Goal: Transaction & Acquisition: Purchase product/service

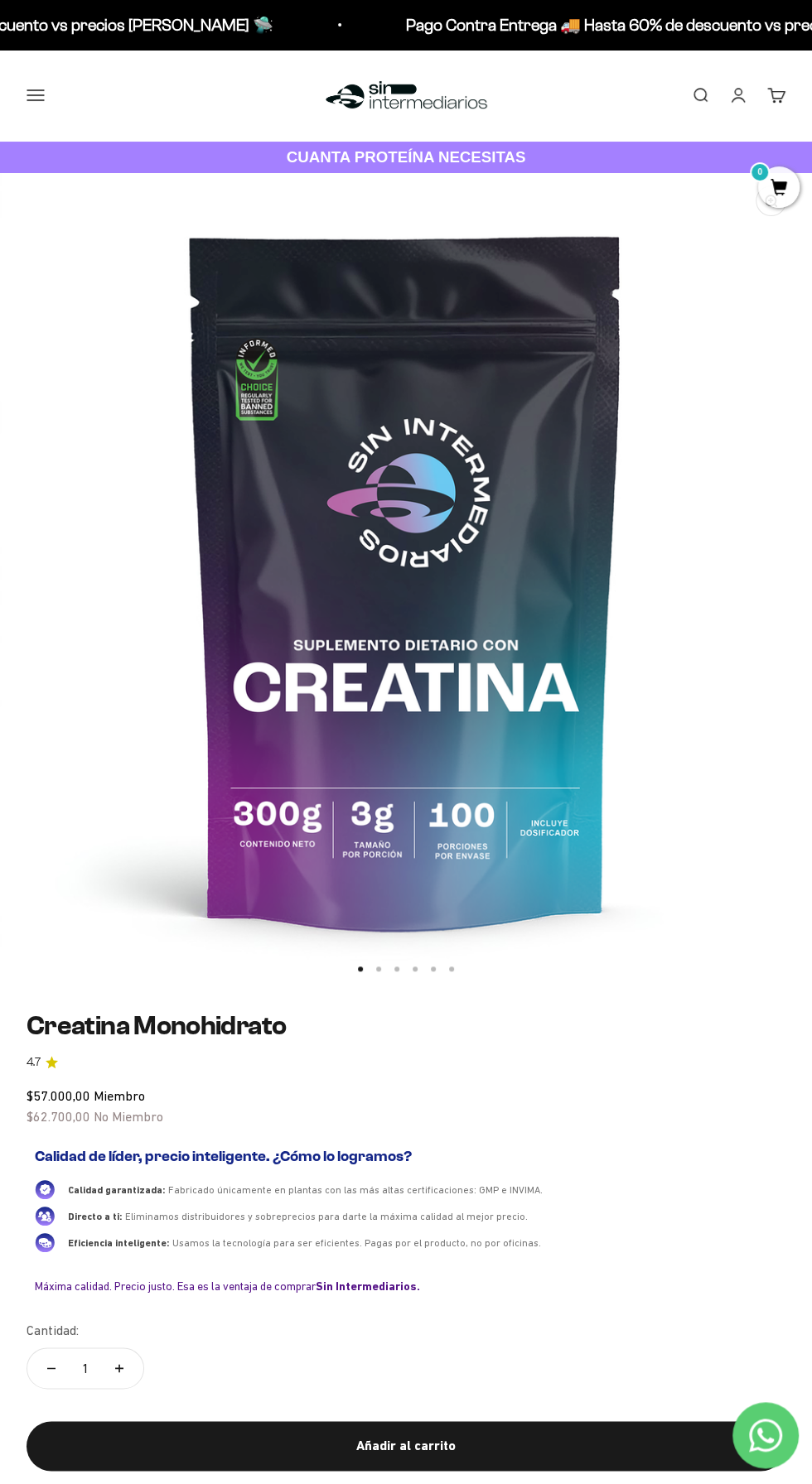
click at [70, 1461] on button "Añadir al carrito" at bounding box center [406, 1446] width 759 height 50
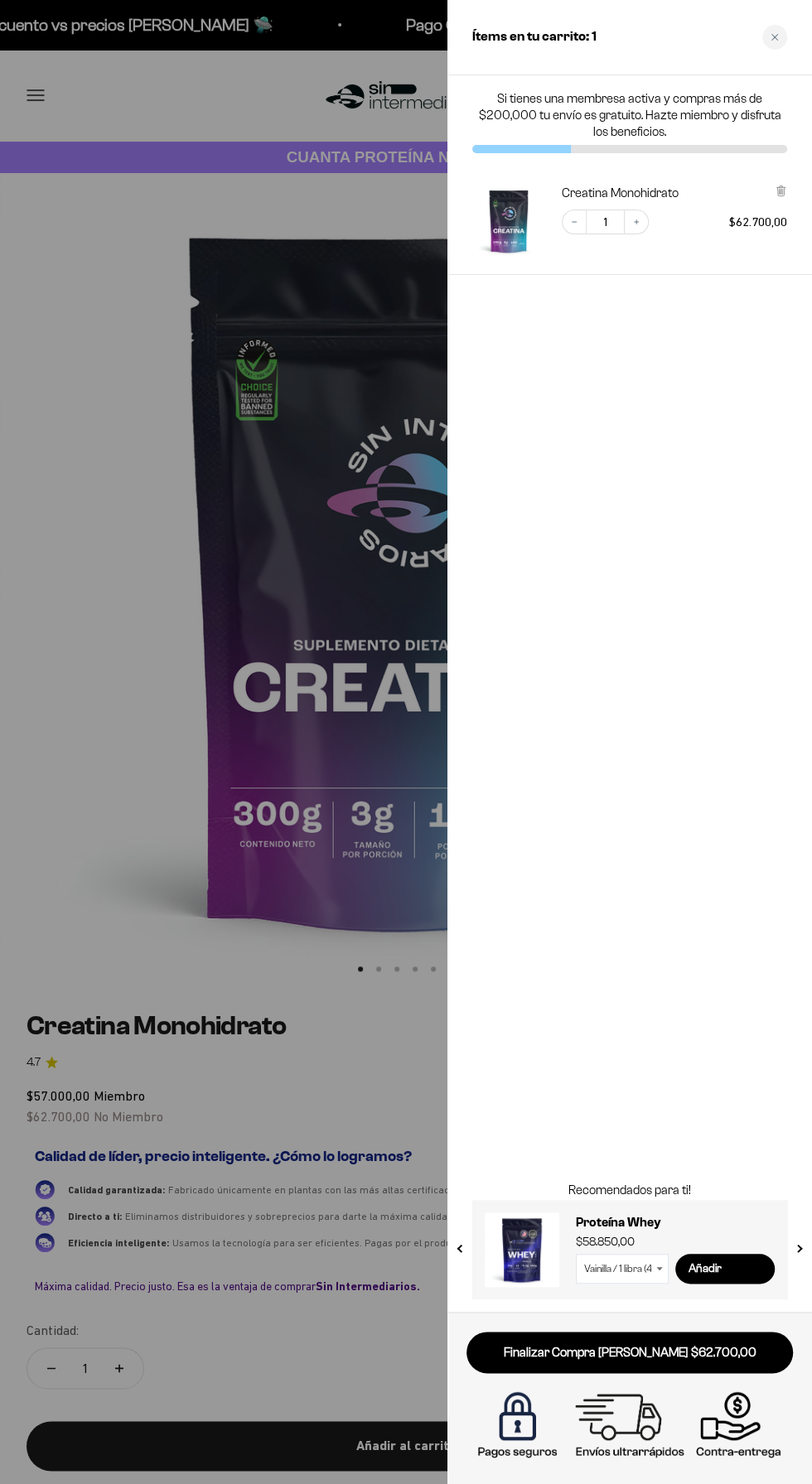
click at [85, 1476] on div at bounding box center [406, 742] width 812 height 1484
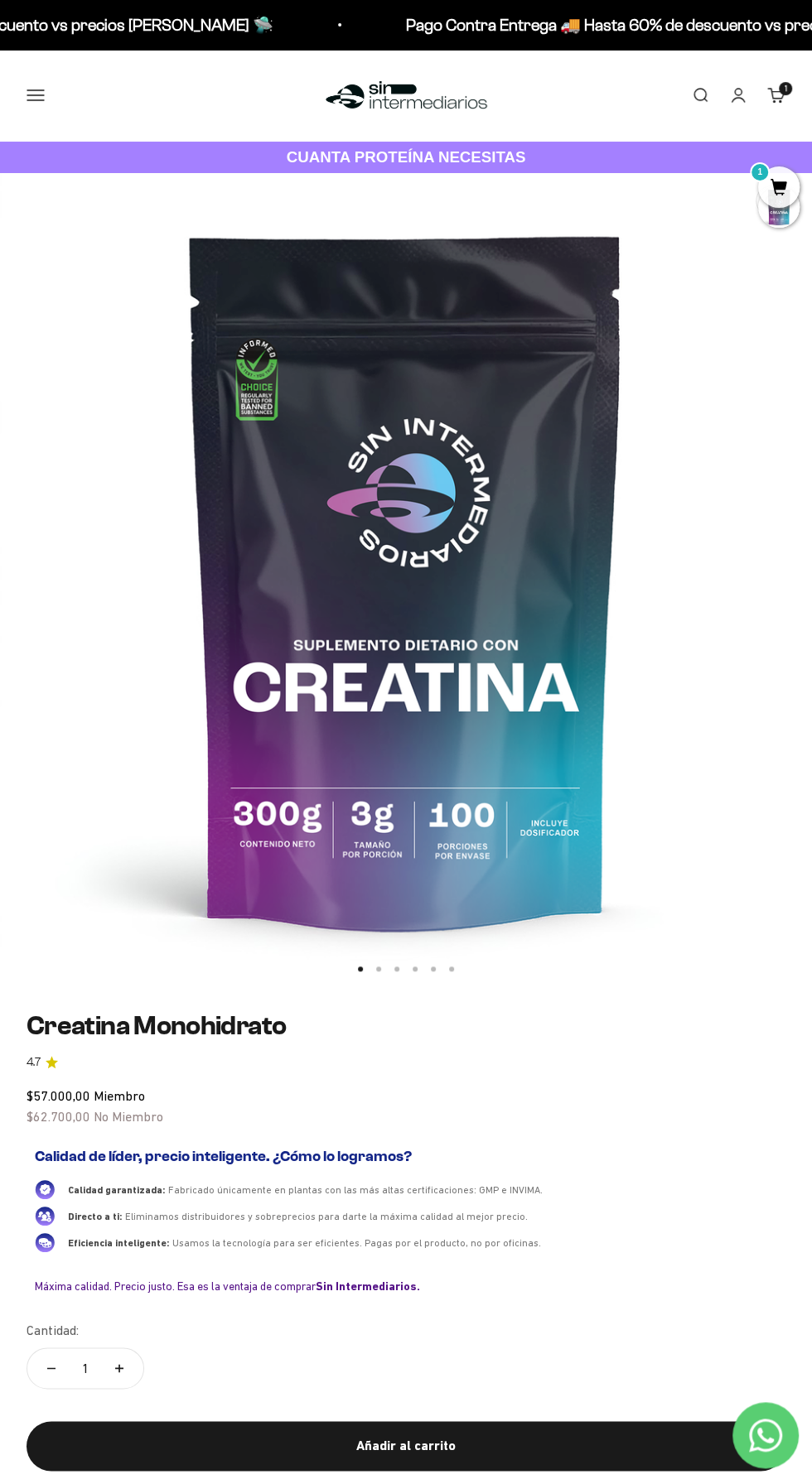
click at [88, 1463] on button "Añadir al carrito" at bounding box center [406, 1446] width 759 height 50
click at [0, 0] on div at bounding box center [0, 0] width 0 height 0
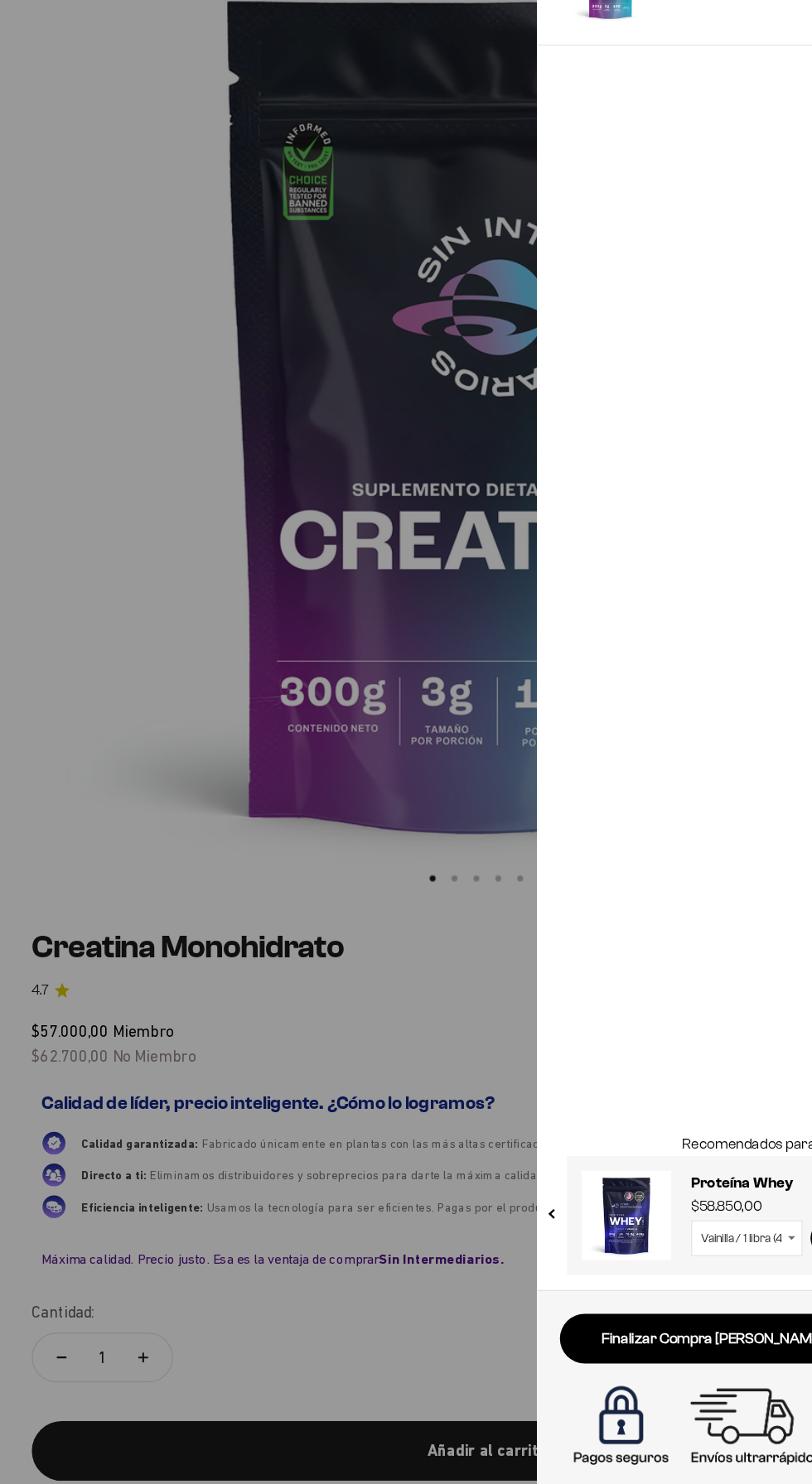
click at [37, 1466] on div at bounding box center [406, 742] width 812 height 1484
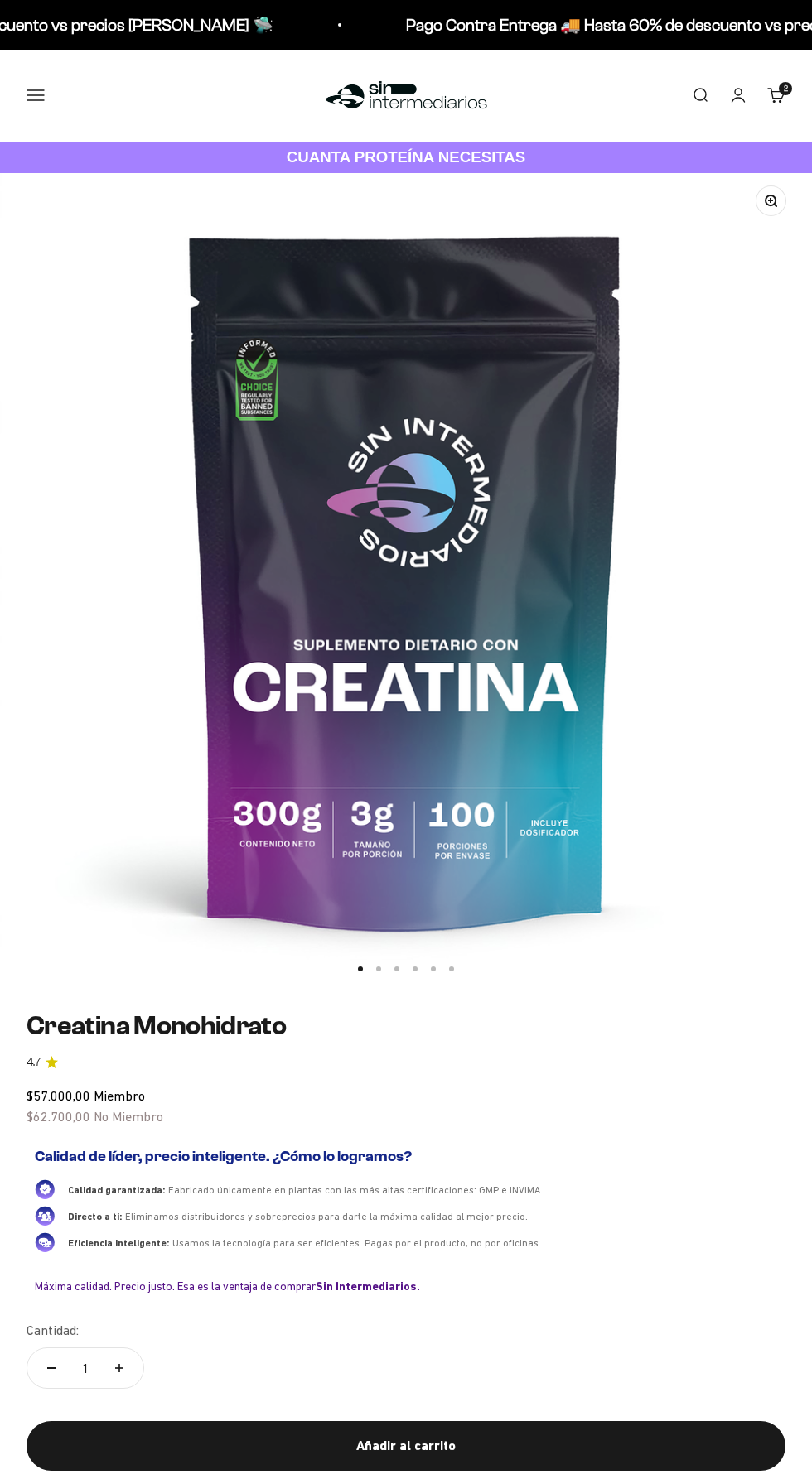
click at [38, 1458] on button "Añadir al carrito" at bounding box center [406, 1446] width 759 height 50
click at [0, 0] on div at bounding box center [0, 0] width 0 height 0
click at [119, 1368] on icon "Aumentar cantidad" at bounding box center [119, 1368] width 8 height 0
type input "2"
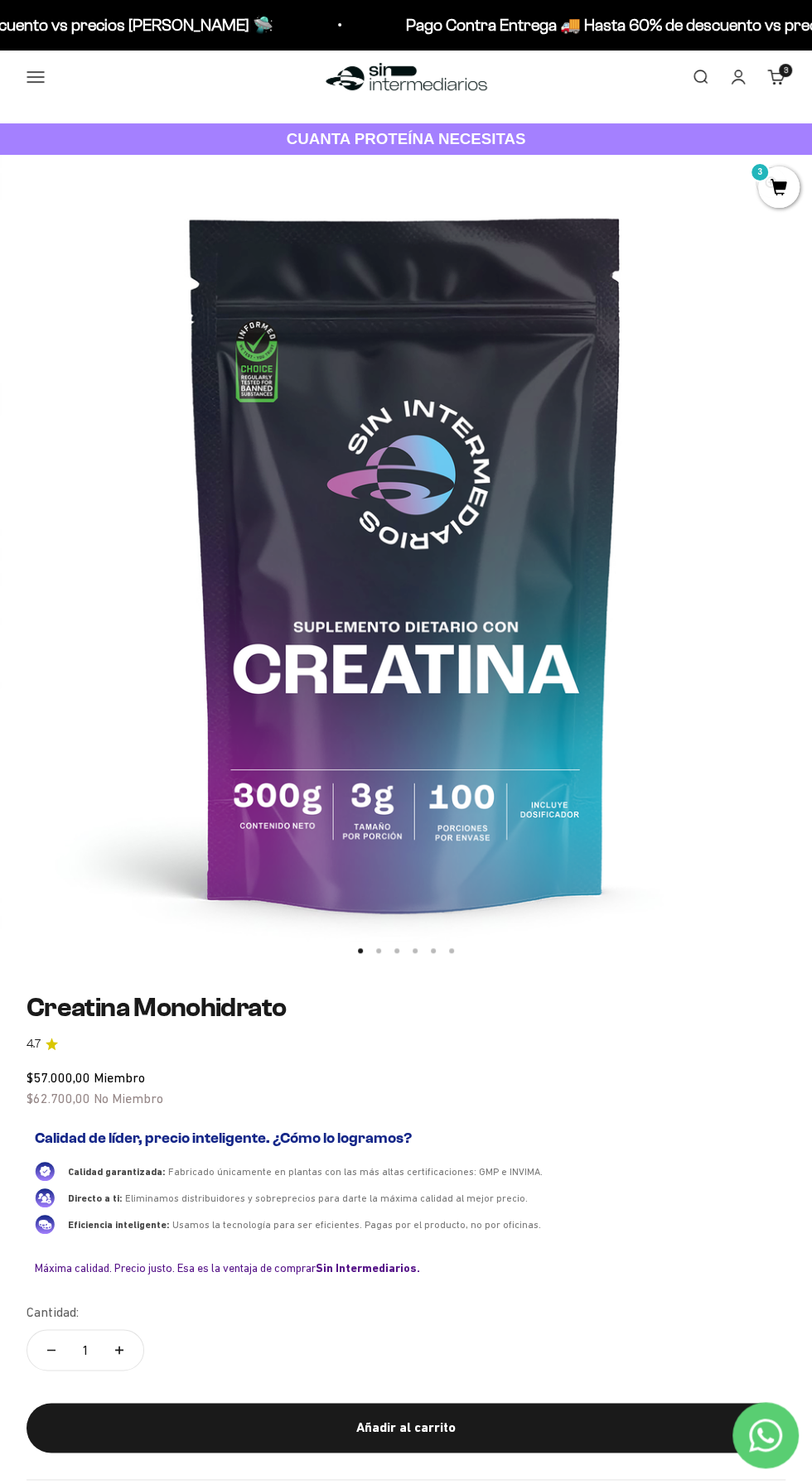
click at [270, 1108] on div "$57.000,00 Miembro $62.700,00 No Miembro" at bounding box center [406, 1088] width 759 height 43
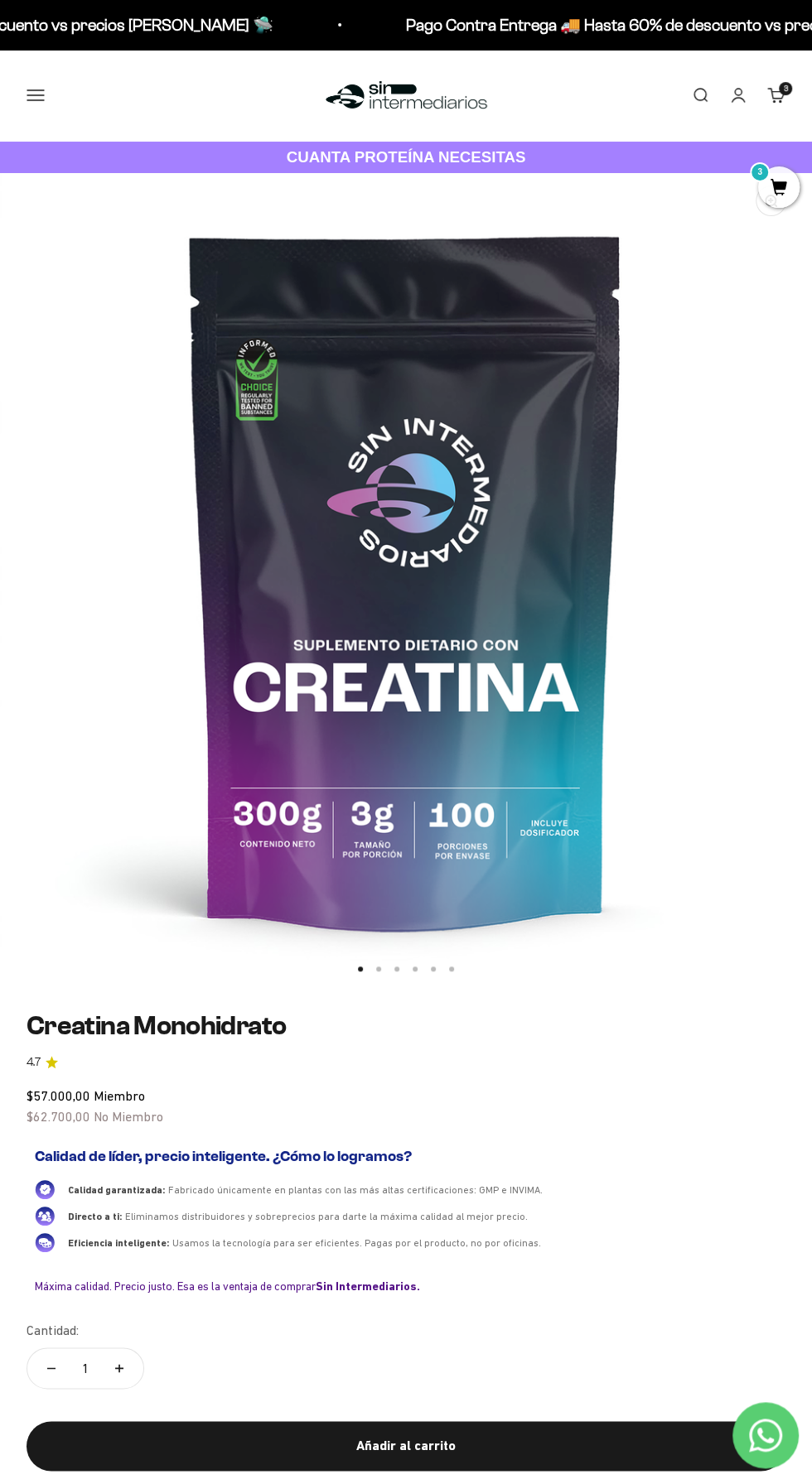
click at [381, 1203] on div "Calidad garantizada: Fabricado únicamente en plantas con las más altas certific…" at bounding box center [406, 1215] width 742 height 73
click at [779, 641] on img at bounding box center [406, 578] width 812 height 812
click at [725, 610] on img at bounding box center [406, 578] width 812 height 812
click at [135, 1030] on h1 "Creatina Monohidrato" at bounding box center [406, 1026] width 759 height 29
click at [154, 1019] on h1 "Creatina Monohidrato" at bounding box center [406, 1026] width 759 height 29
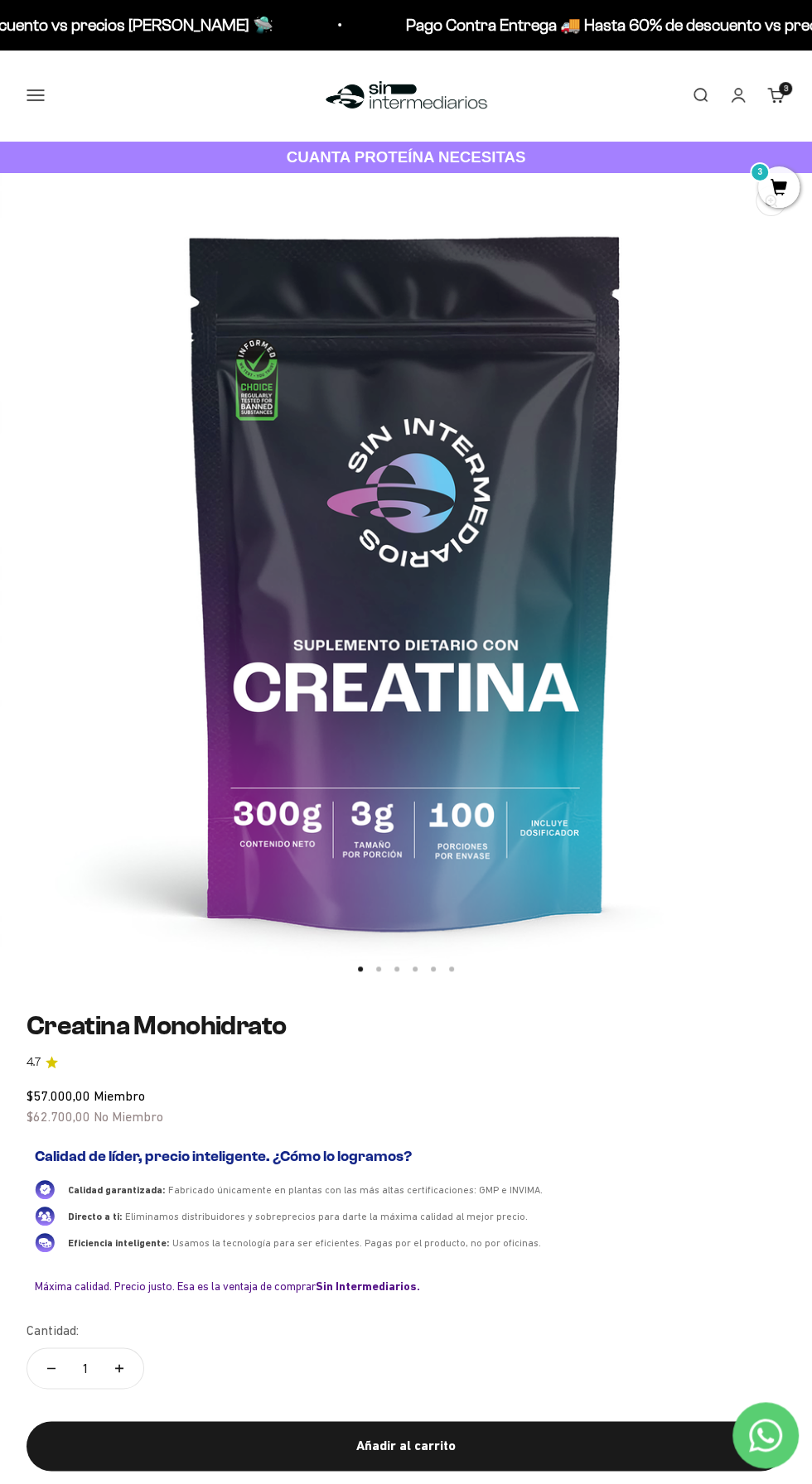
click at [808, 416] on img at bounding box center [406, 578] width 812 height 812
click at [34, 1454] on button "Añadir al carrito" at bounding box center [406, 1446] width 759 height 50
